Goal: Navigation & Orientation: Find specific page/section

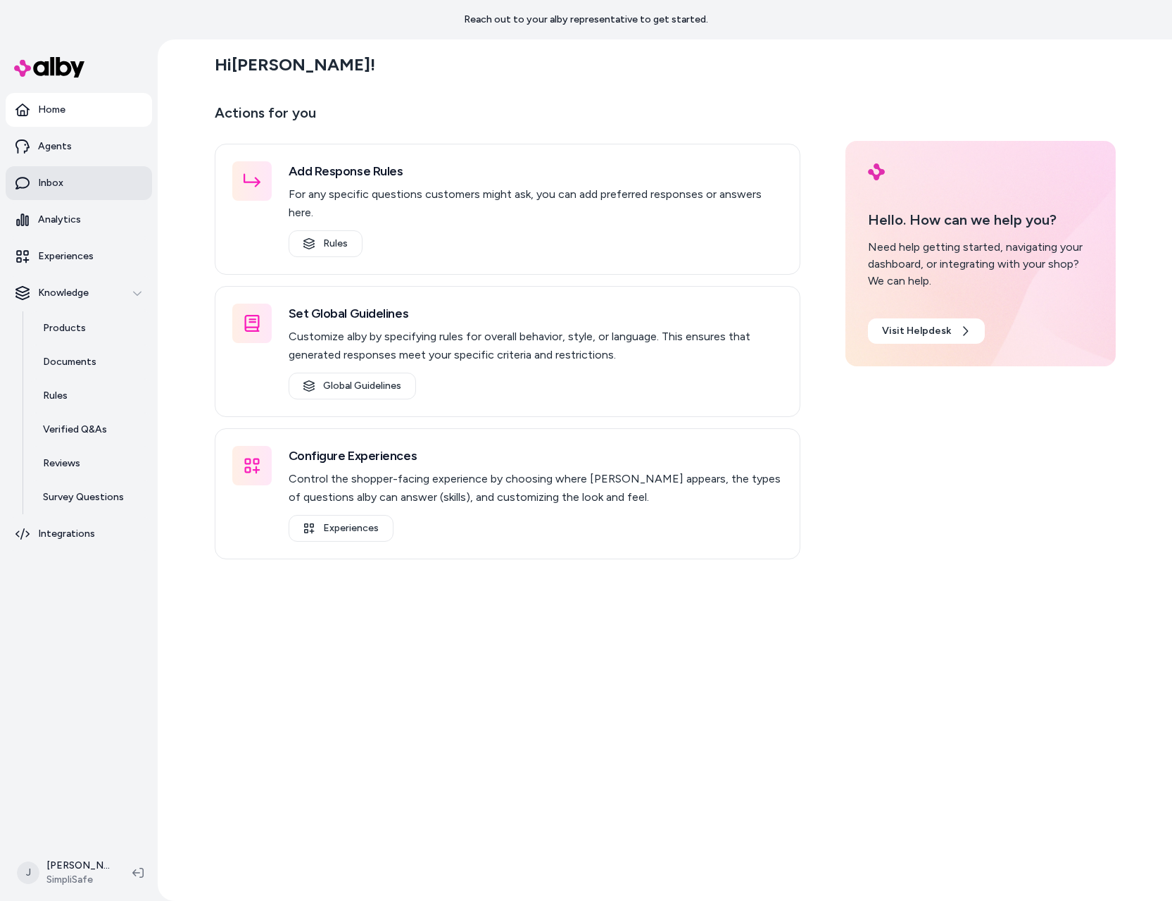
click at [95, 189] on link "Inbox" at bounding box center [79, 183] width 146 height 34
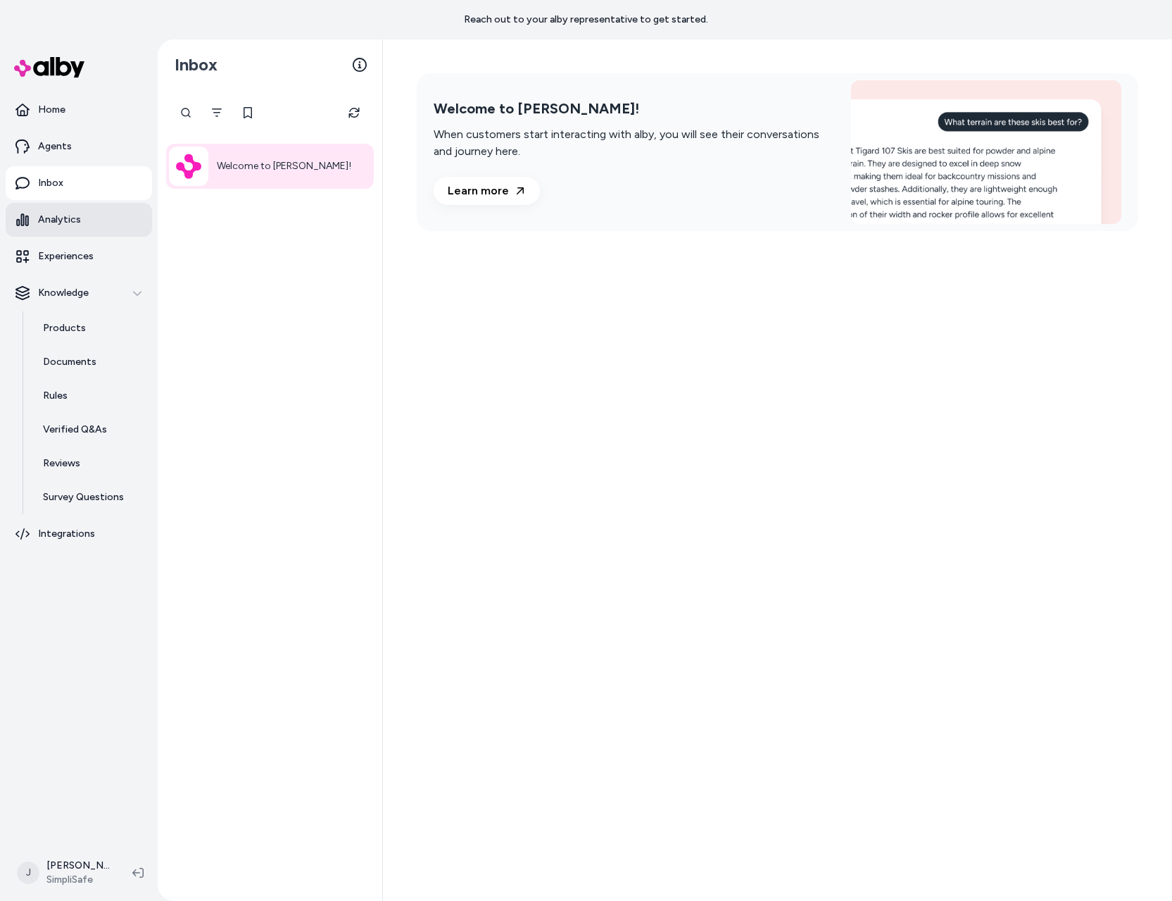
click at [101, 227] on link "Analytics" at bounding box center [79, 220] width 146 height 34
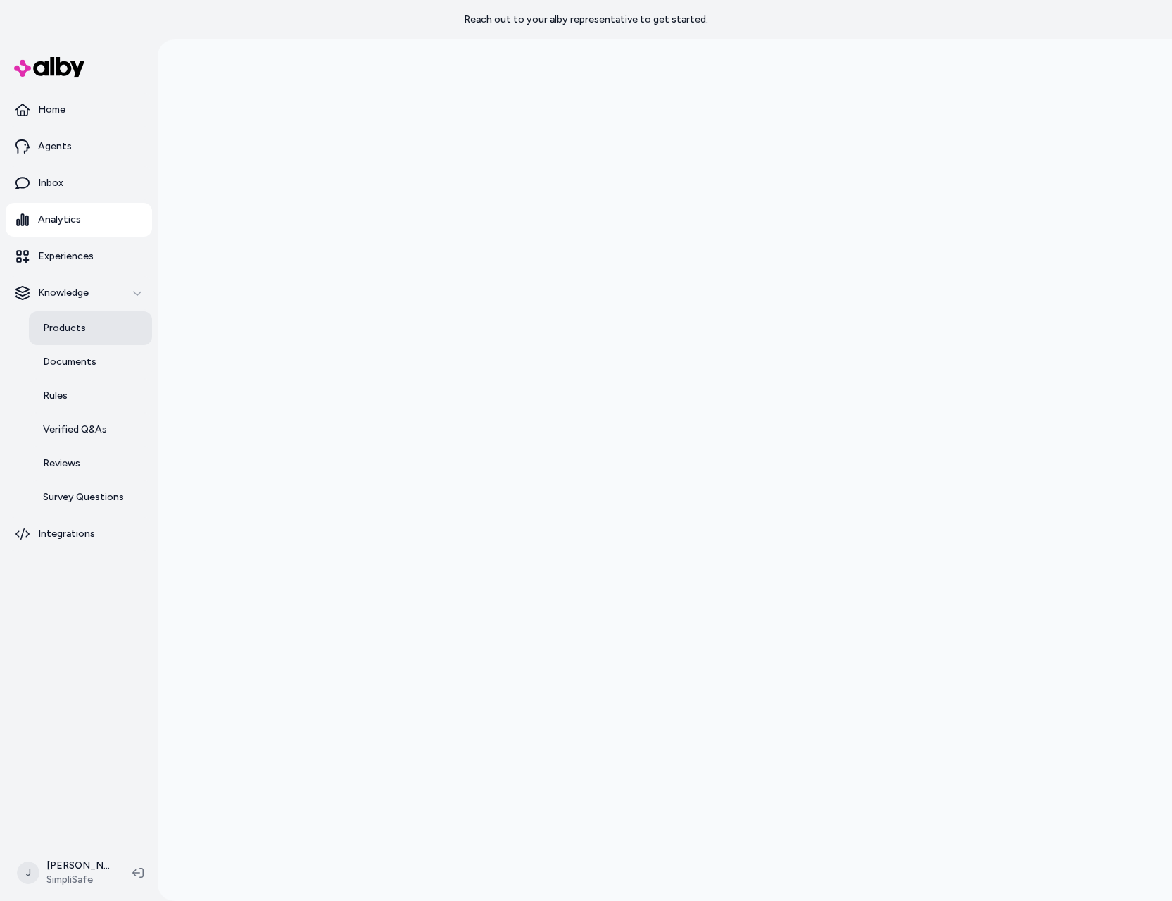
click at [110, 322] on link "Products" at bounding box center [90, 328] width 123 height 34
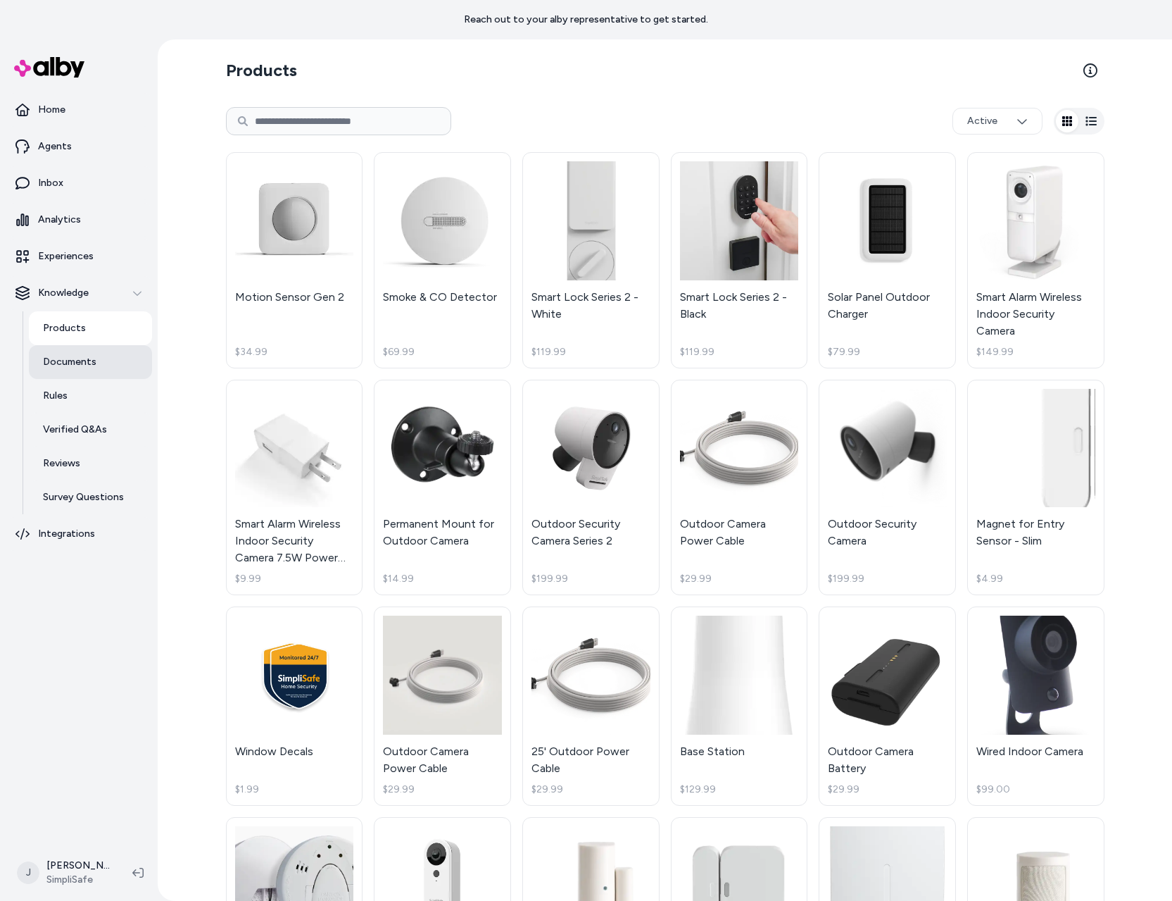
click at [97, 361] on link "Documents" at bounding box center [90, 362] width 123 height 34
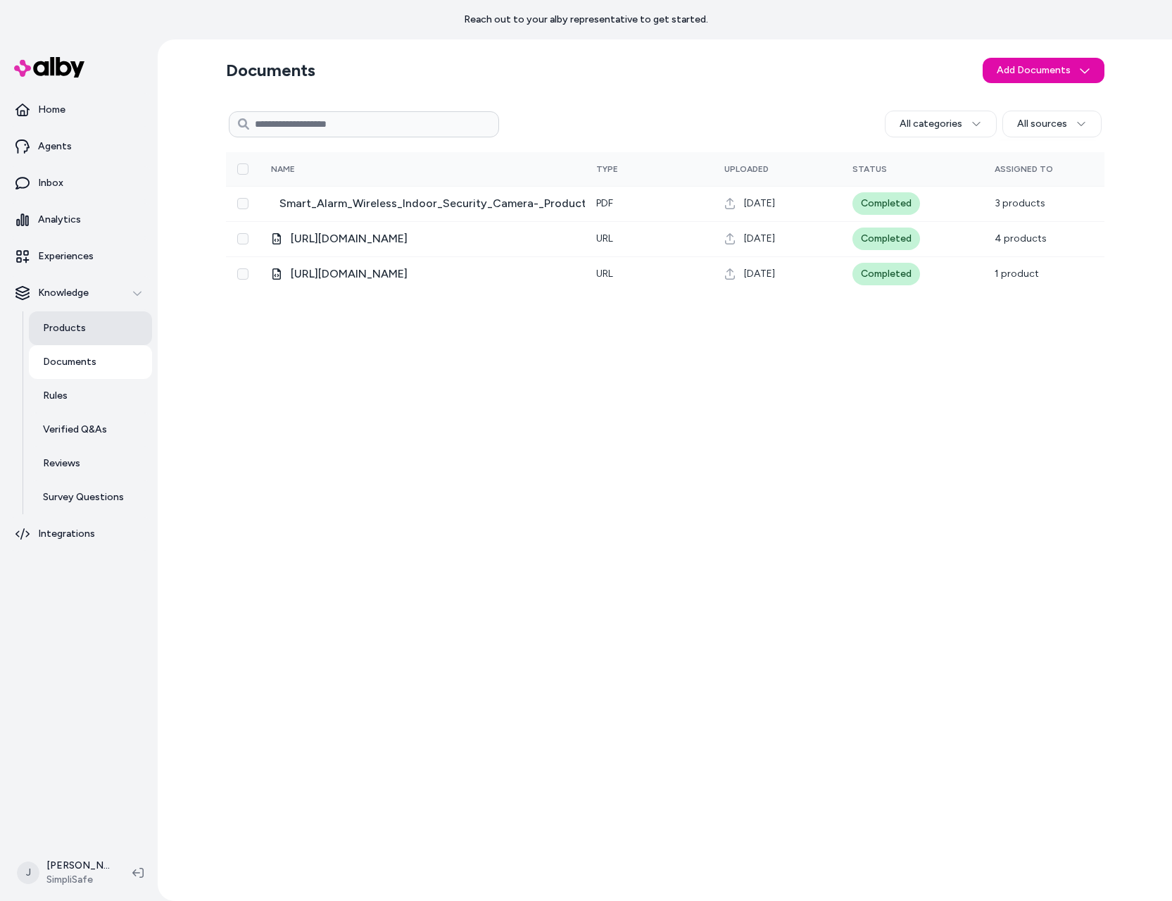
click at [104, 335] on link "Products" at bounding box center [90, 328] width 123 height 34
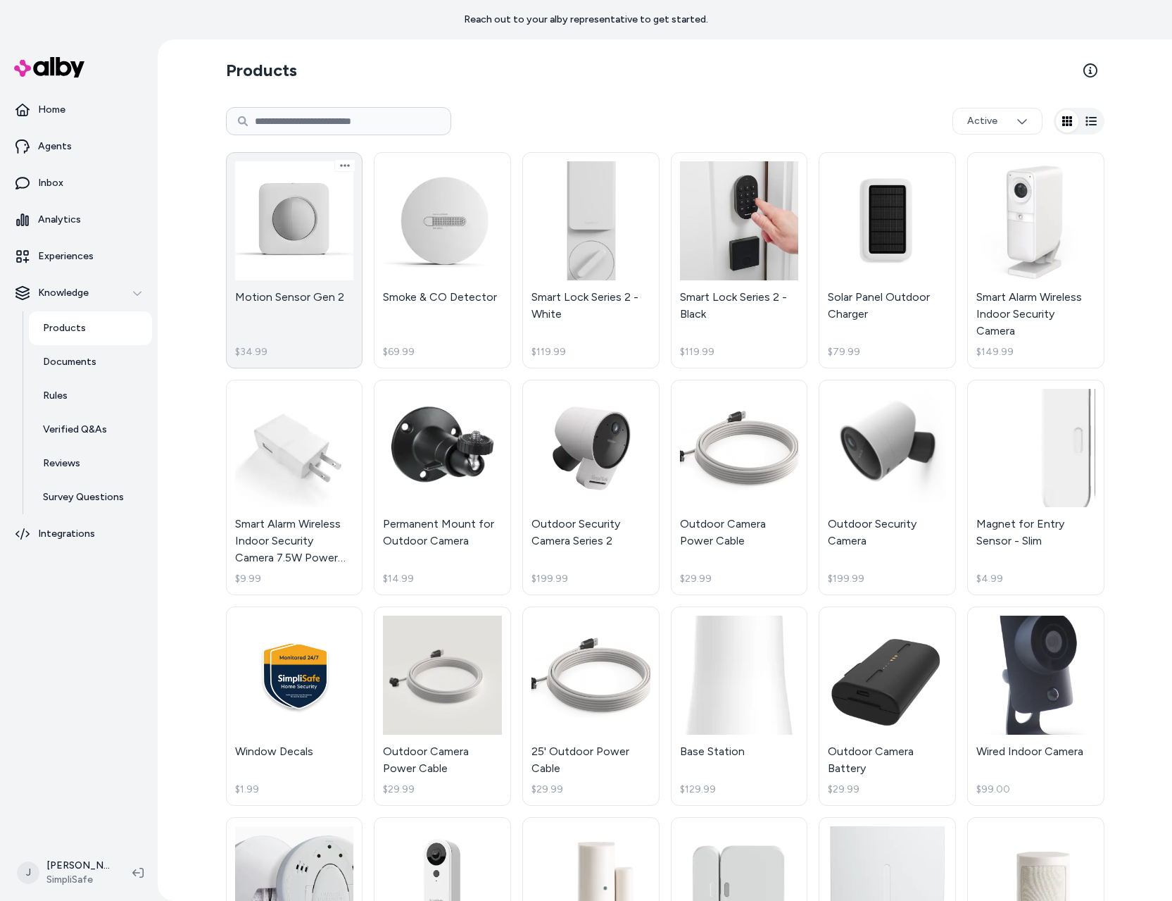
click at [281, 236] on link "Motion Sensor Gen 2 $34.99" at bounding box center [294, 260] width 137 height 216
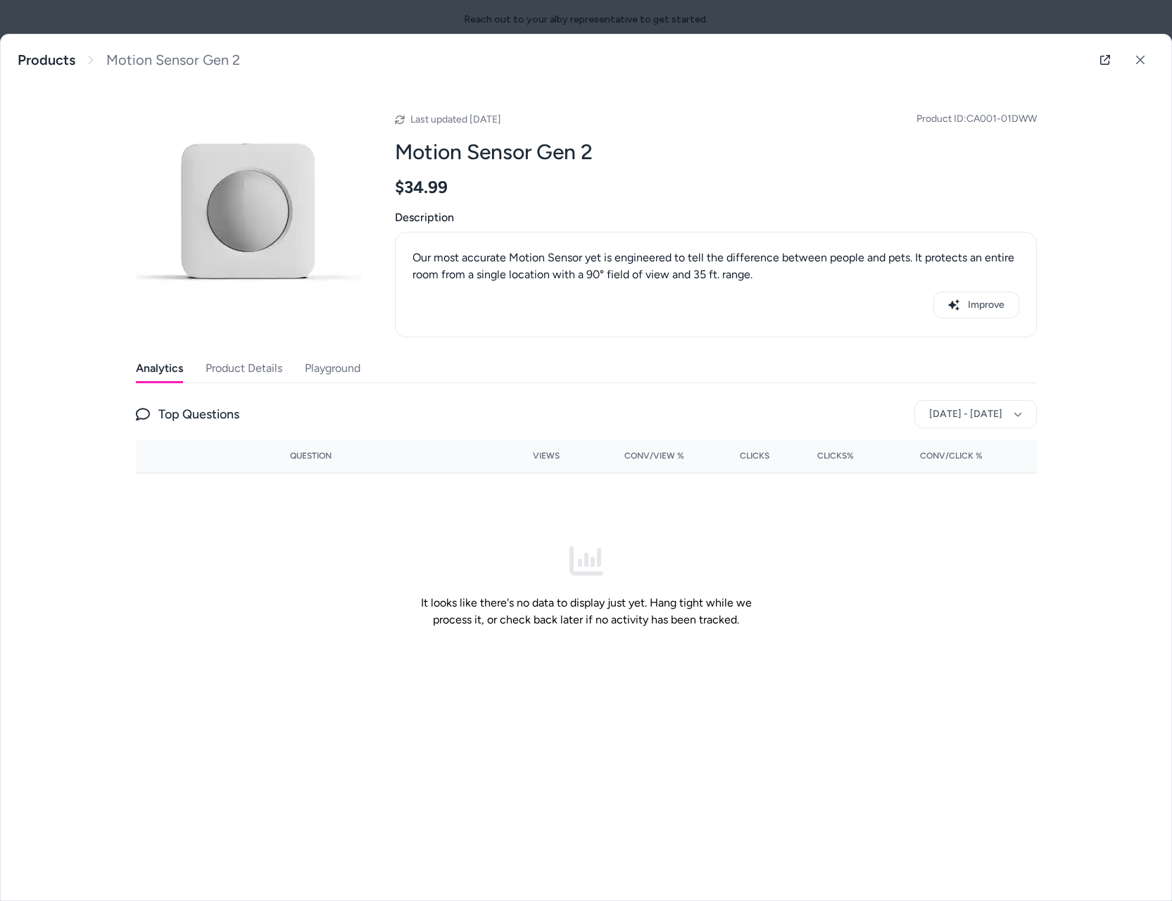
click at [246, 366] on button "Product Details" at bounding box center [244, 368] width 77 height 28
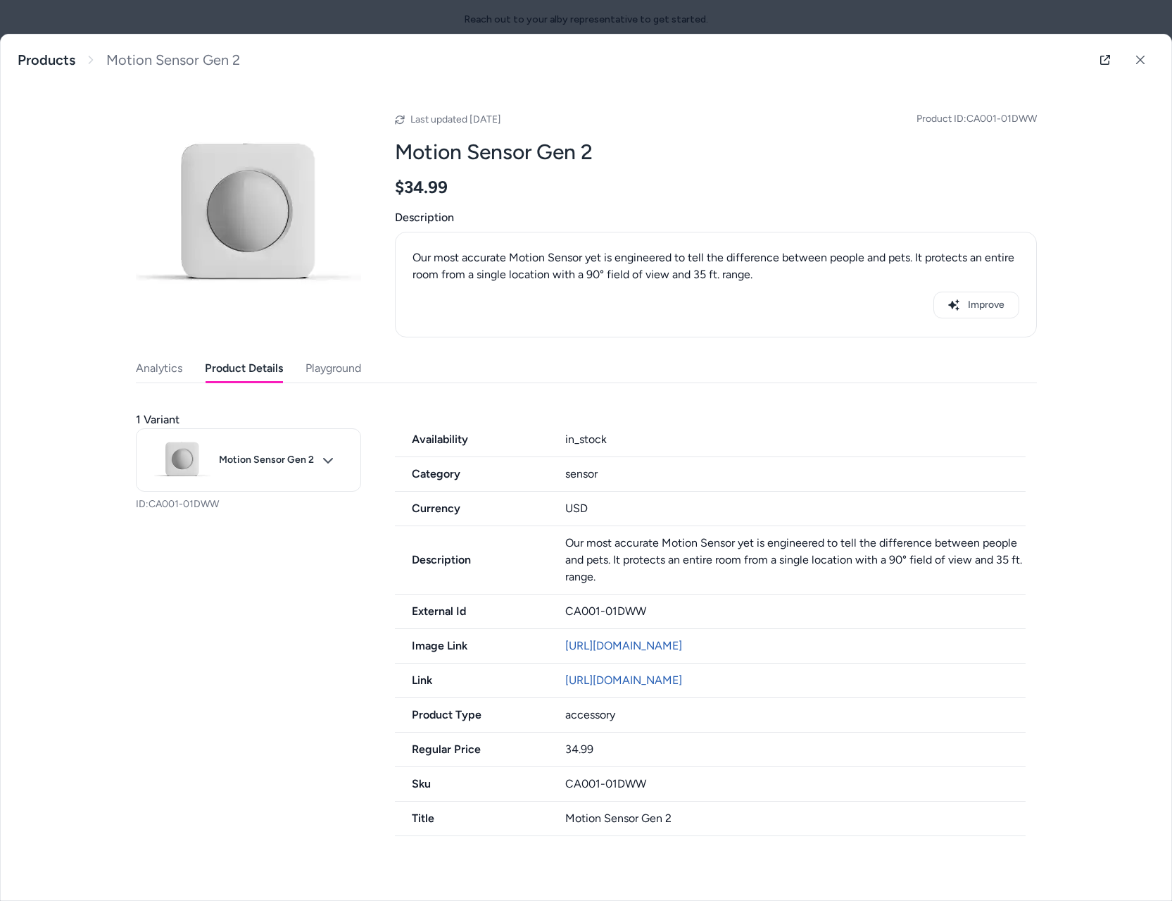
click at [539, 400] on div "Availability in_stock Category sensor Currency USD Description Our most accurat…" at bounding box center [716, 618] width 642 height 436
click at [1143, 63] on icon at bounding box center [1141, 60] width 10 height 10
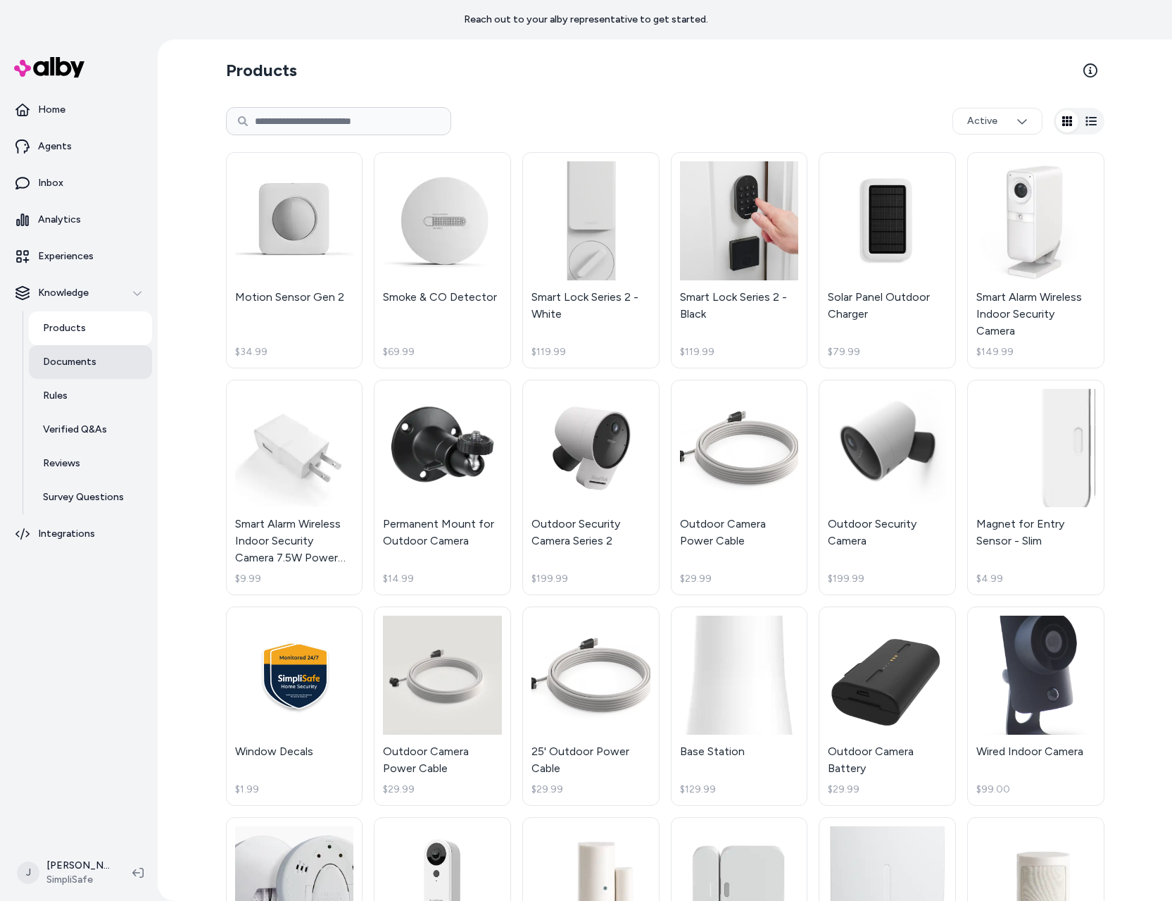
click at [110, 368] on link "Documents" at bounding box center [90, 362] width 123 height 34
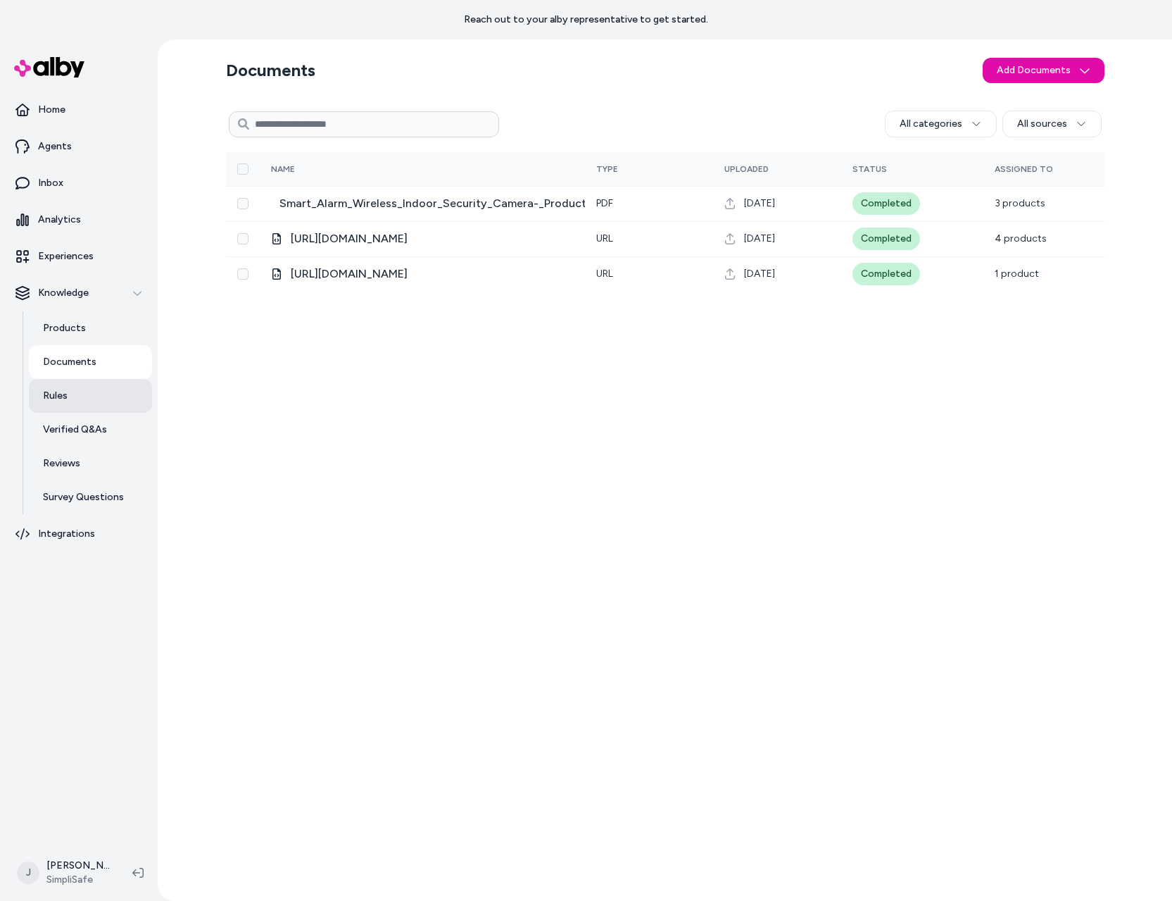
click at [104, 396] on link "Rules" at bounding box center [90, 396] width 123 height 34
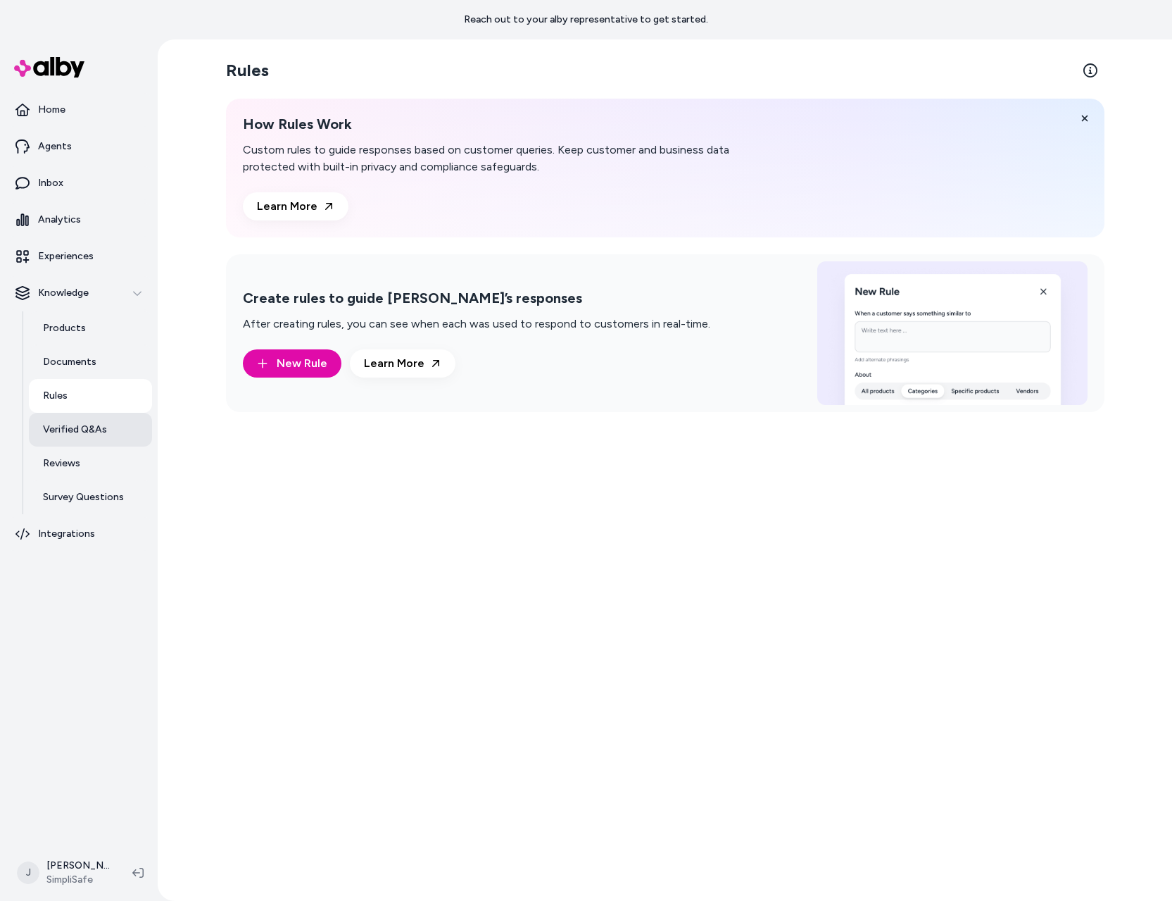
click at [96, 432] on p "Verified Q&As" at bounding box center [75, 430] width 64 height 14
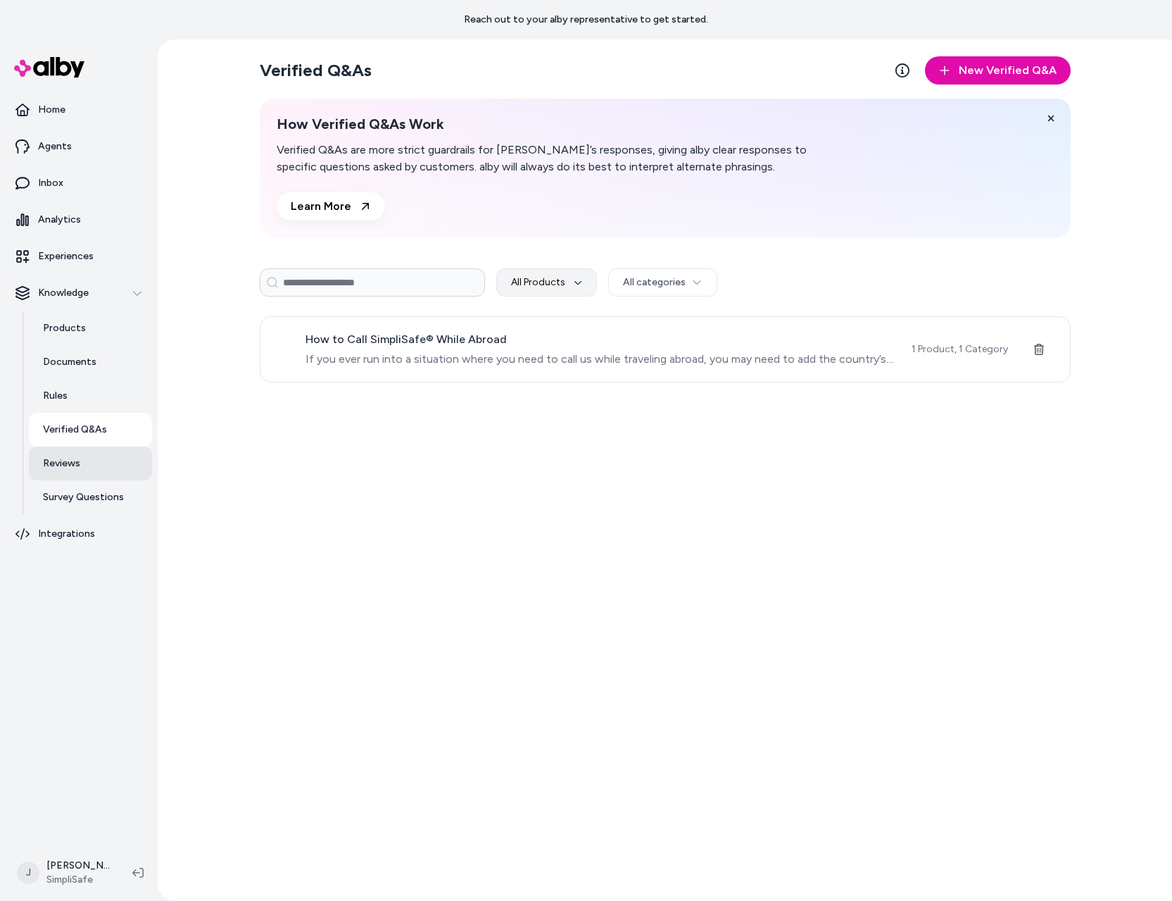
click at [91, 468] on link "Reviews" at bounding box center [90, 463] width 123 height 34
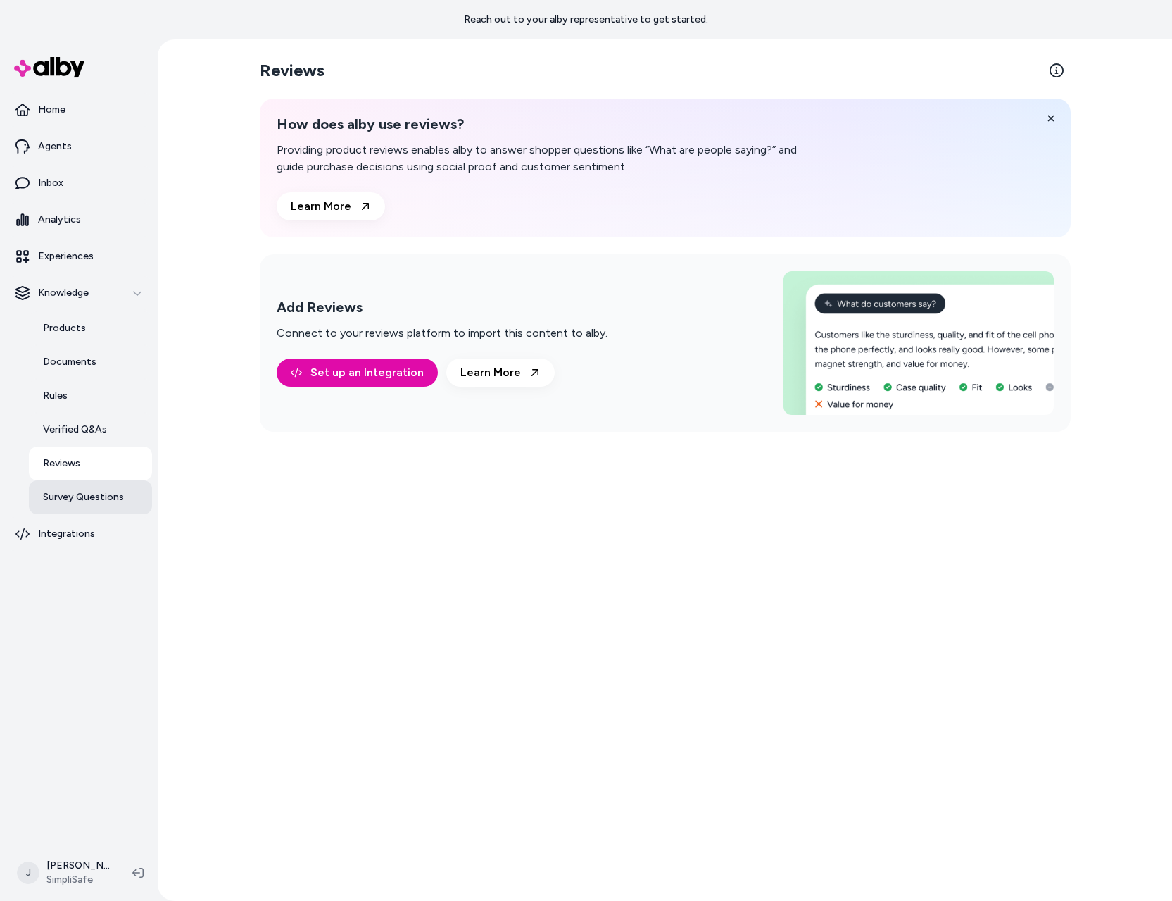
click at [92, 491] on p "Survey Questions" at bounding box center [83, 497] width 81 height 14
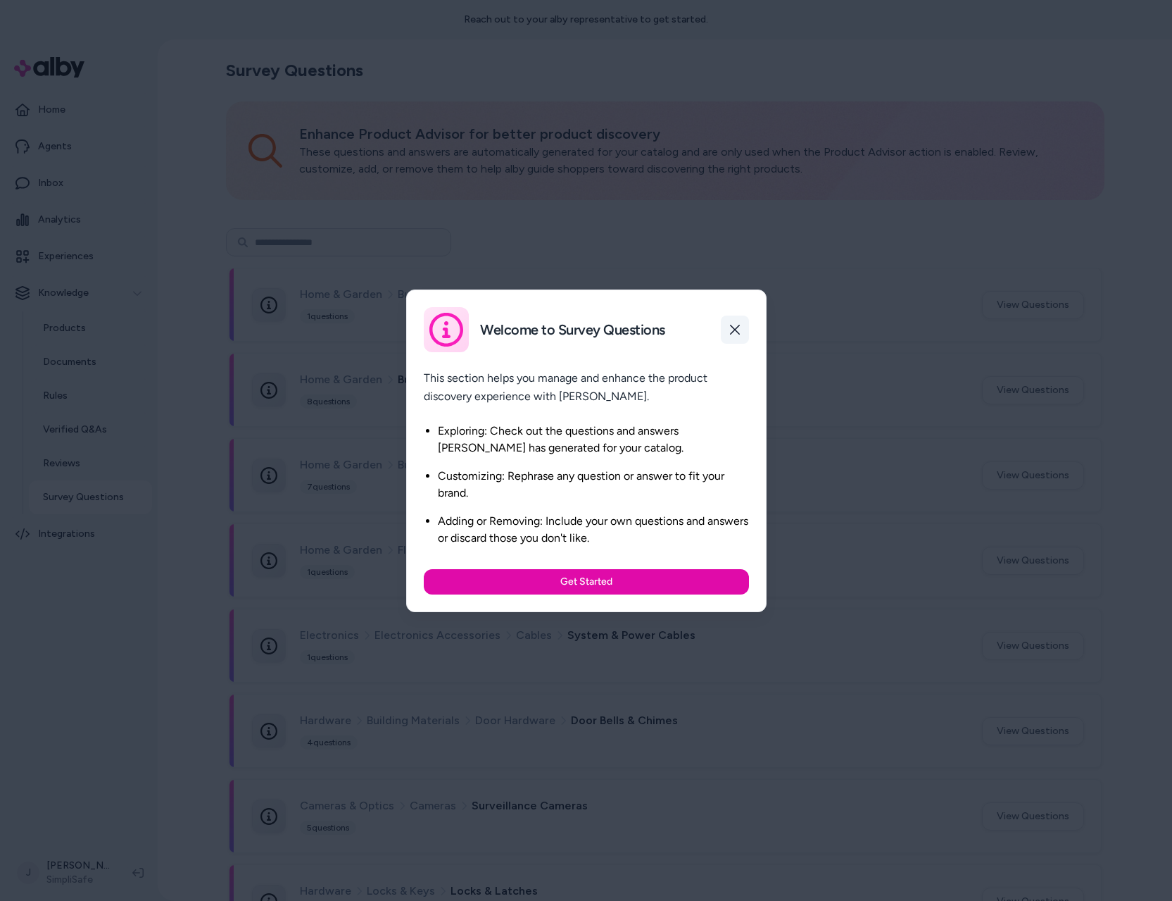
click at [737, 330] on icon "button" at bounding box center [735, 329] width 11 height 11
